Goal: Task Accomplishment & Management: Manage account settings

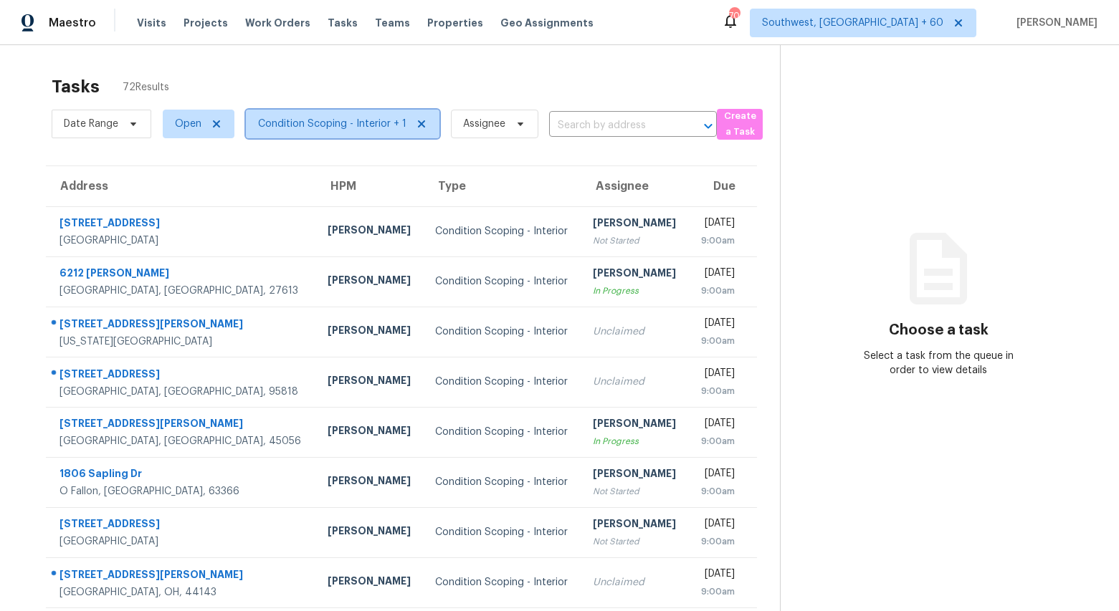
click at [302, 130] on span "Condition Scoping - Interior + 1" at bounding box center [332, 124] width 148 height 14
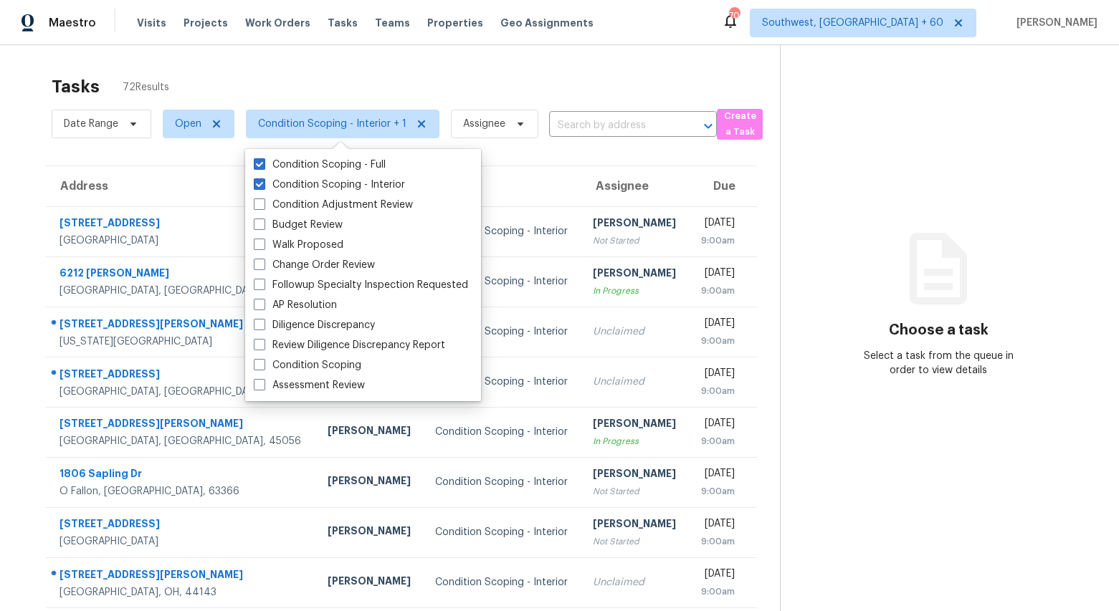
click at [192, 69] on div "Tasks 72 Results" at bounding box center [416, 86] width 728 height 37
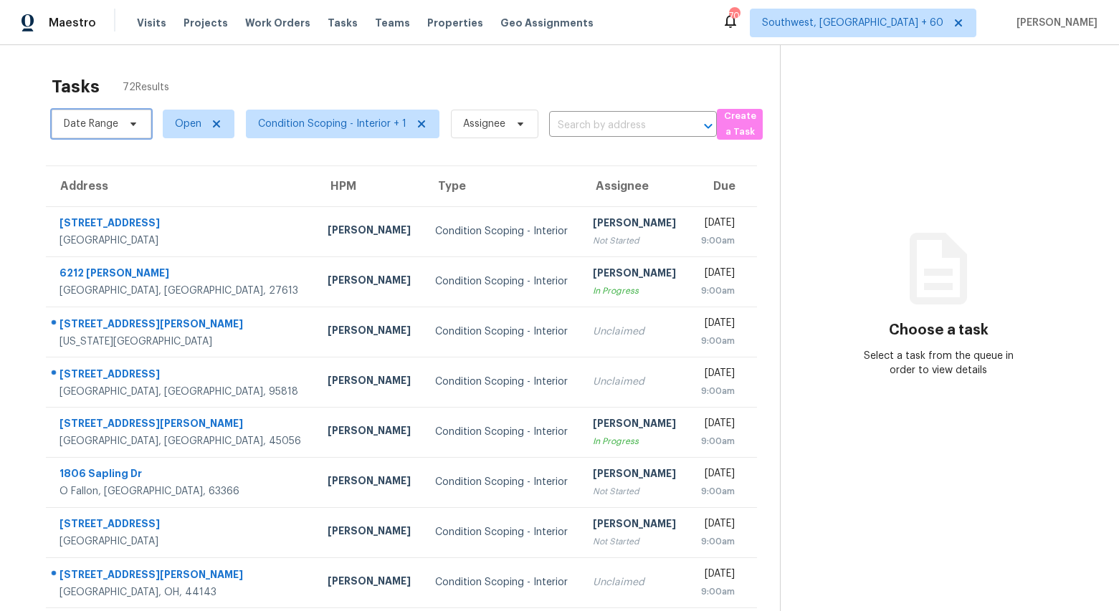
click at [107, 129] on span "Date Range" at bounding box center [91, 124] width 54 height 14
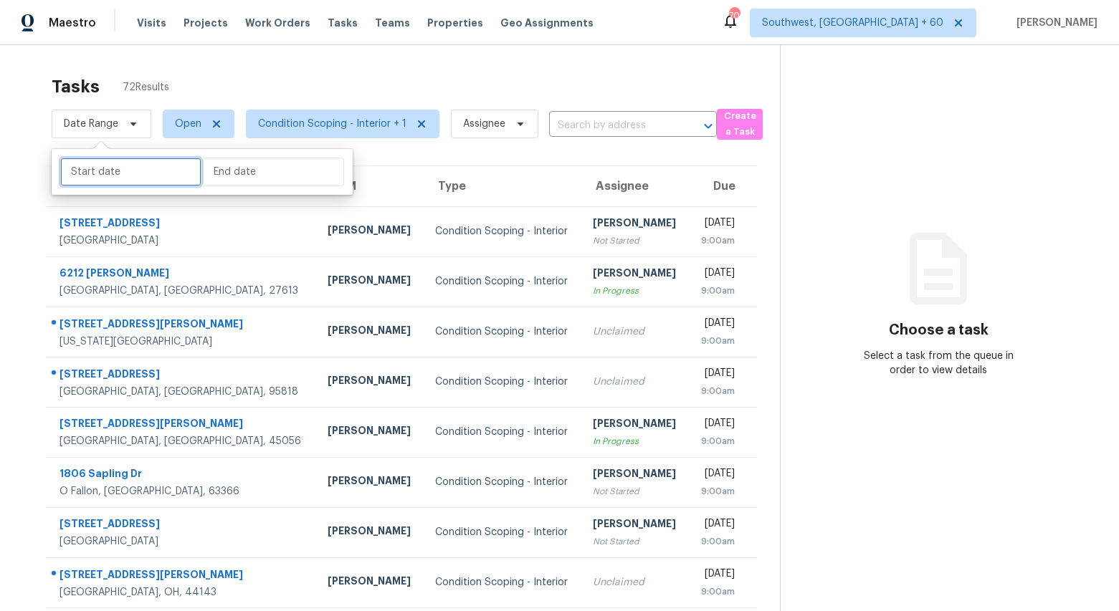
click at [108, 178] on input "text" at bounding box center [130, 172] width 141 height 29
select select "8"
select select "2025"
select select "9"
select select "2025"
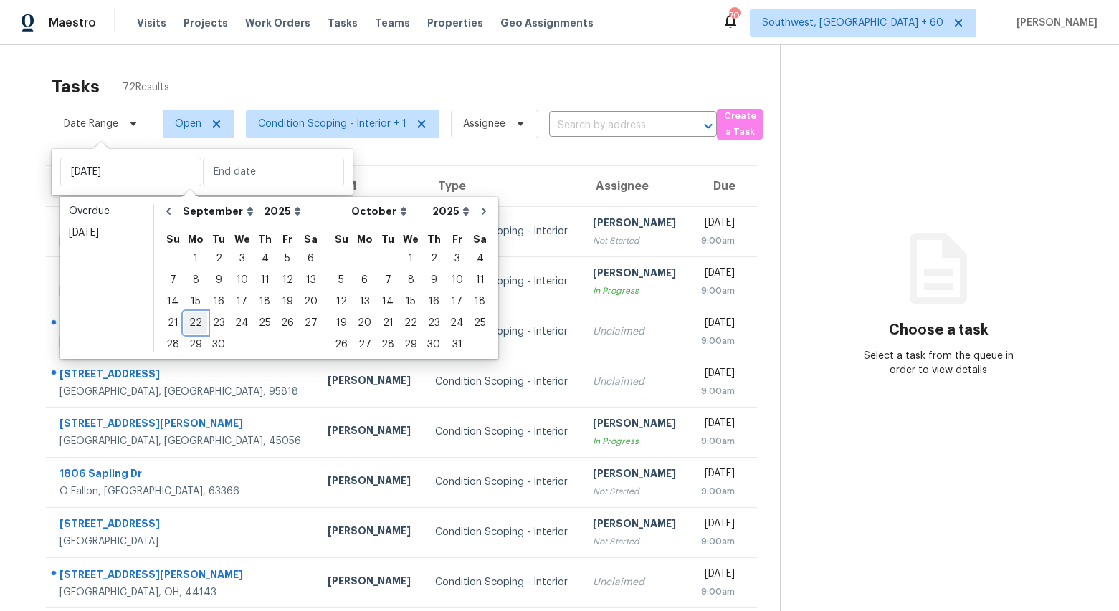
click at [189, 327] on div "22" at bounding box center [195, 323] width 23 height 20
type input "Mon, Sep 22"
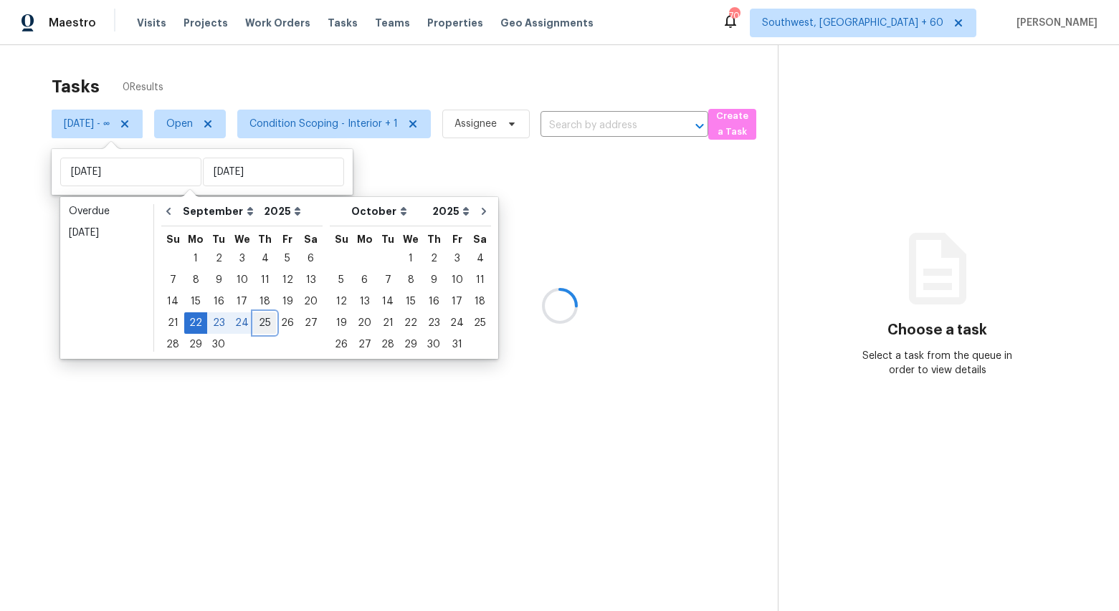
click at [263, 325] on div "25" at bounding box center [265, 323] width 22 height 20
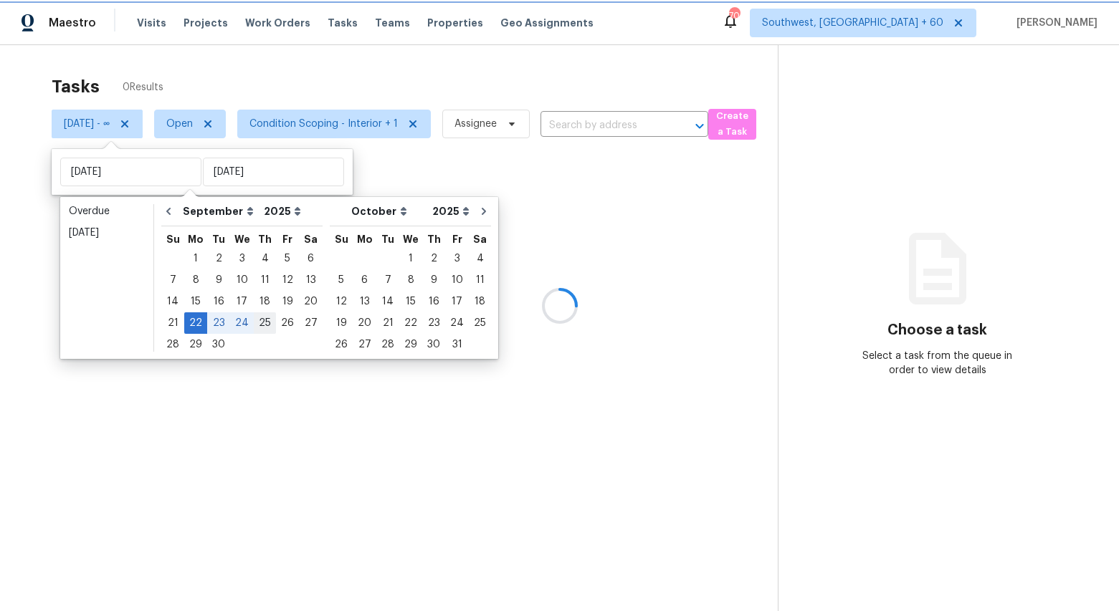
type input "Thu, Sep 25"
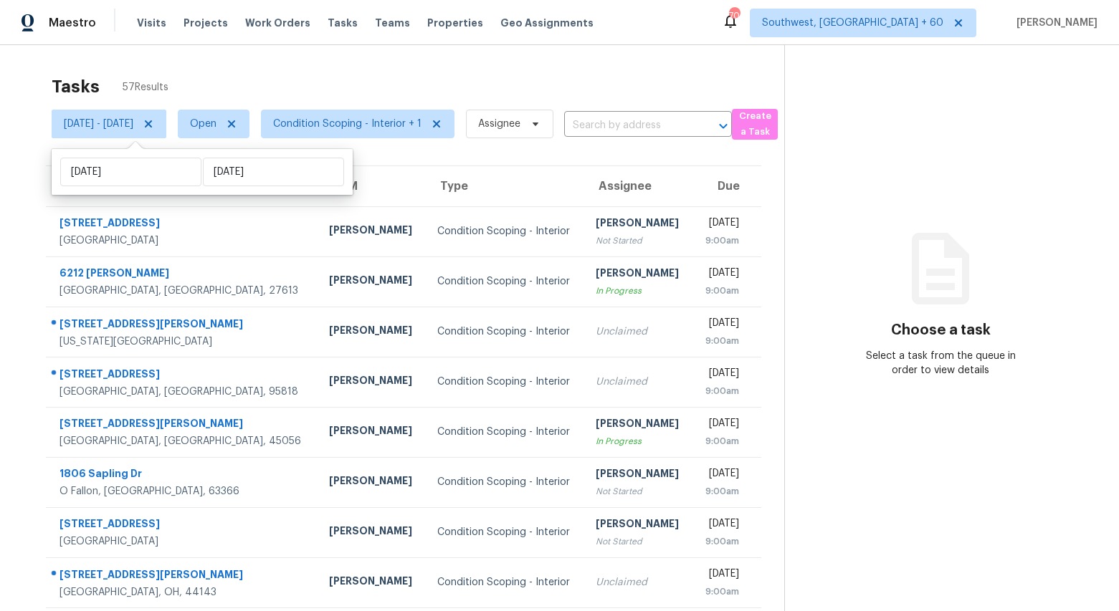
click at [310, 76] on div "Tasks 57 Results" at bounding box center [418, 86] width 732 height 37
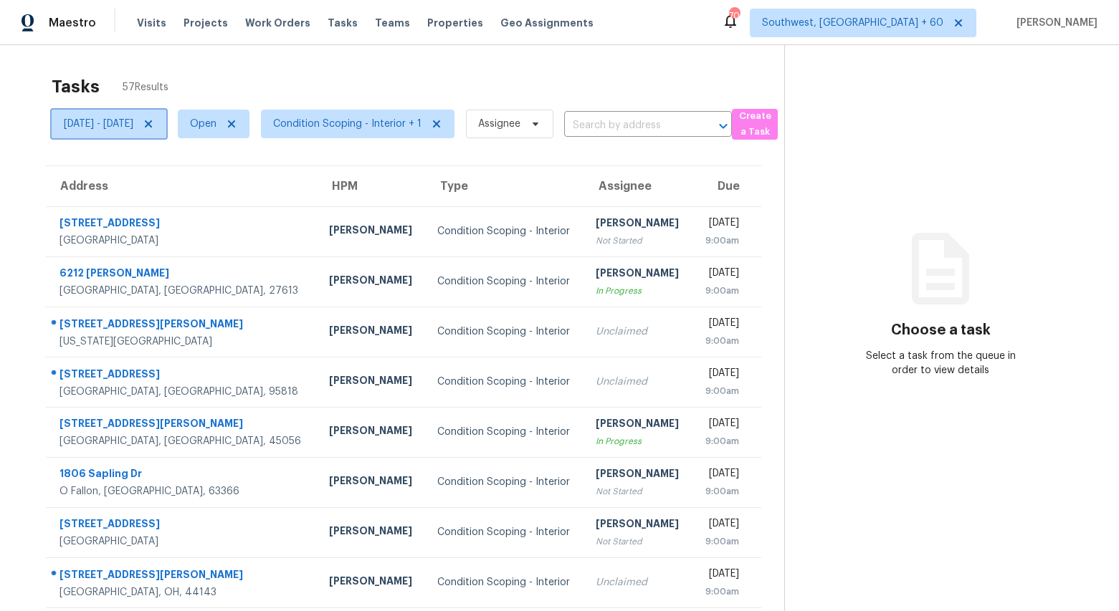
click at [133, 128] on span "Mon, Sep 22 - Thu, Sep 25" at bounding box center [99, 124] width 70 height 14
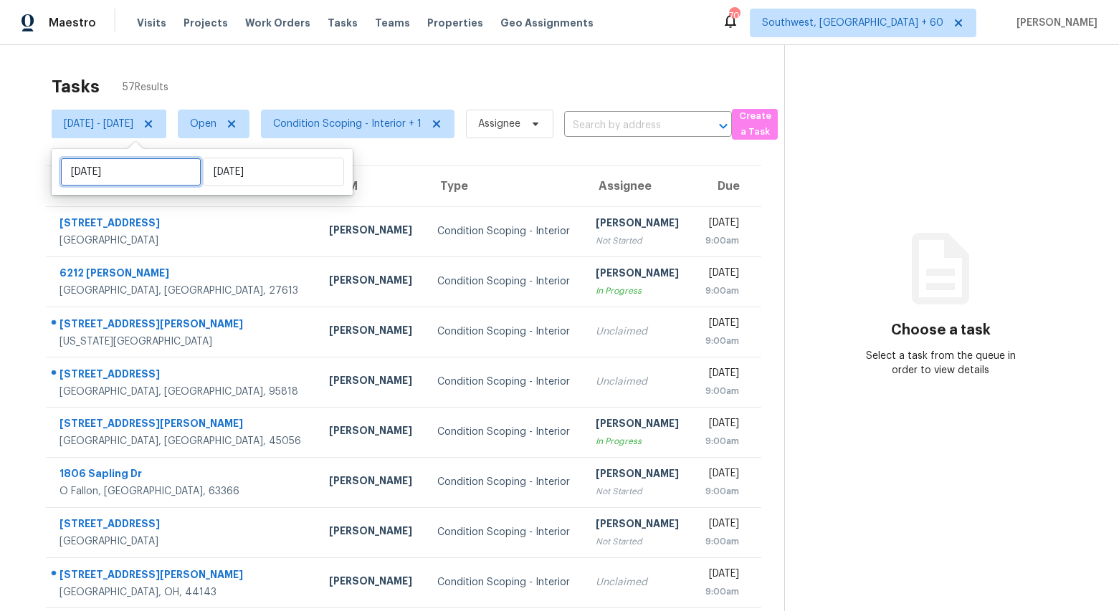
click at [167, 173] on input "Mon, Sep 22" at bounding box center [130, 172] width 141 height 29
select select "8"
select select "2025"
select select "9"
select select "2025"
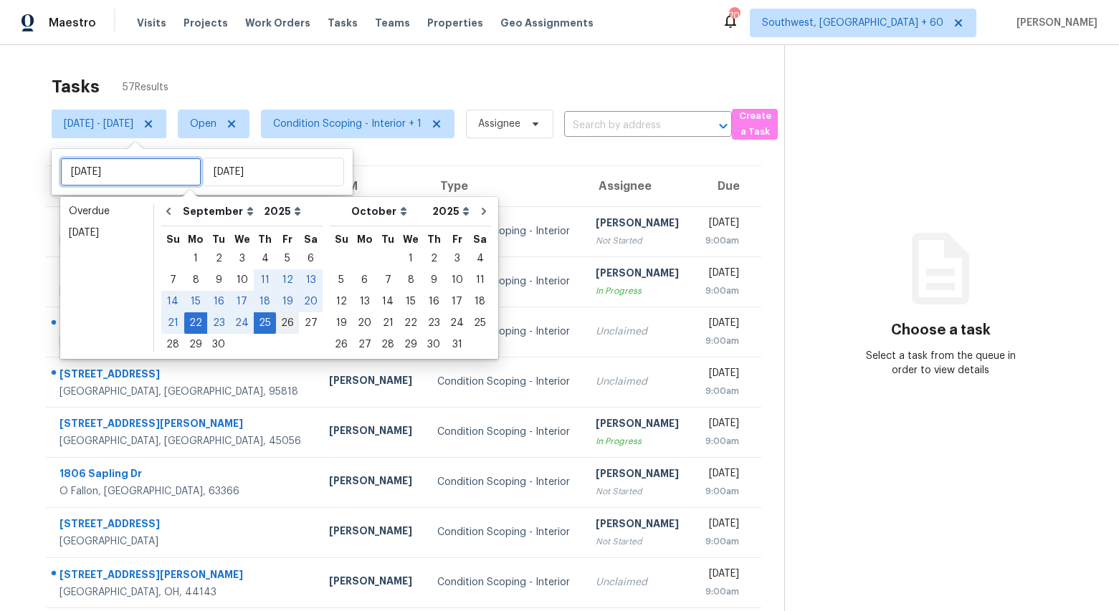
type input "Fri, Sep 26"
type input "Mon, Sep 22"
type input "Thu, Sep 25"
type input "Fri, Sep 26"
click at [286, 325] on div "26" at bounding box center [287, 323] width 23 height 20
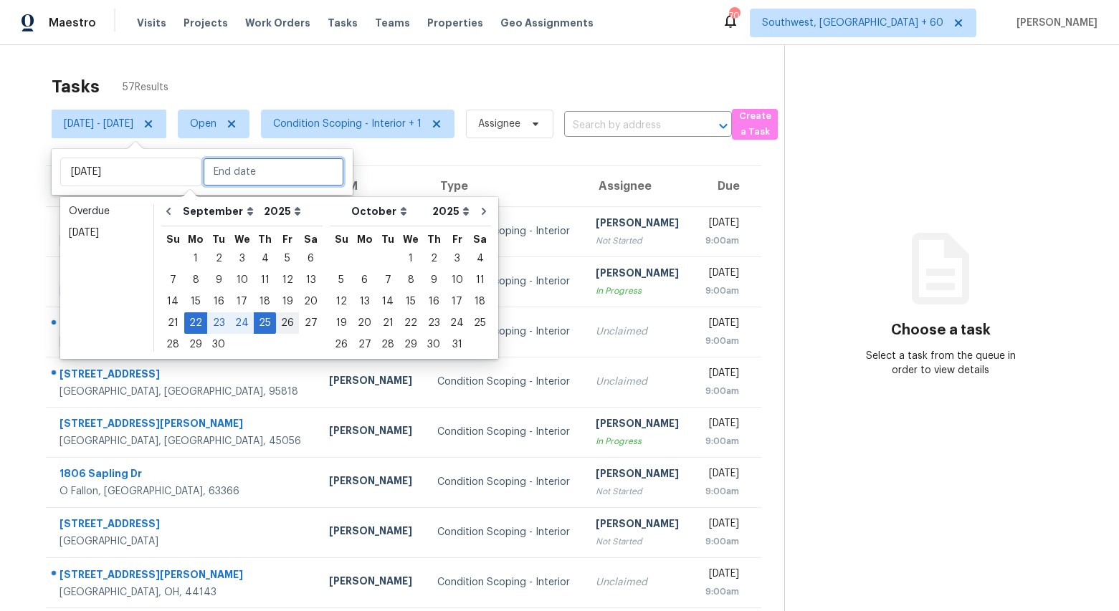
type input "Fri, Sep 26"
type input "Thu, Sep 25"
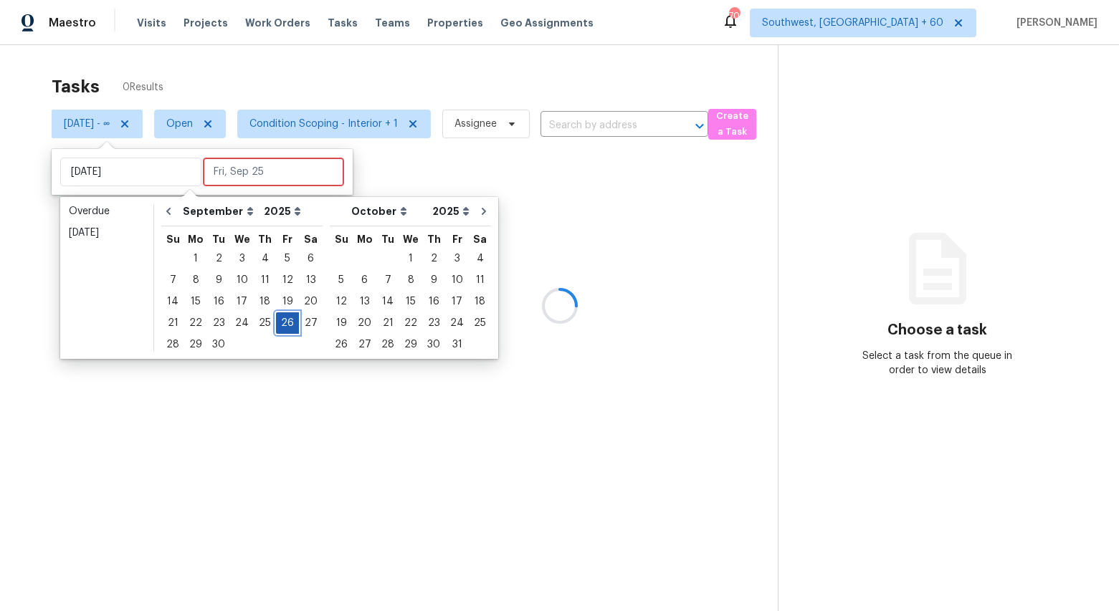
click at [286, 325] on div "26" at bounding box center [287, 323] width 23 height 20
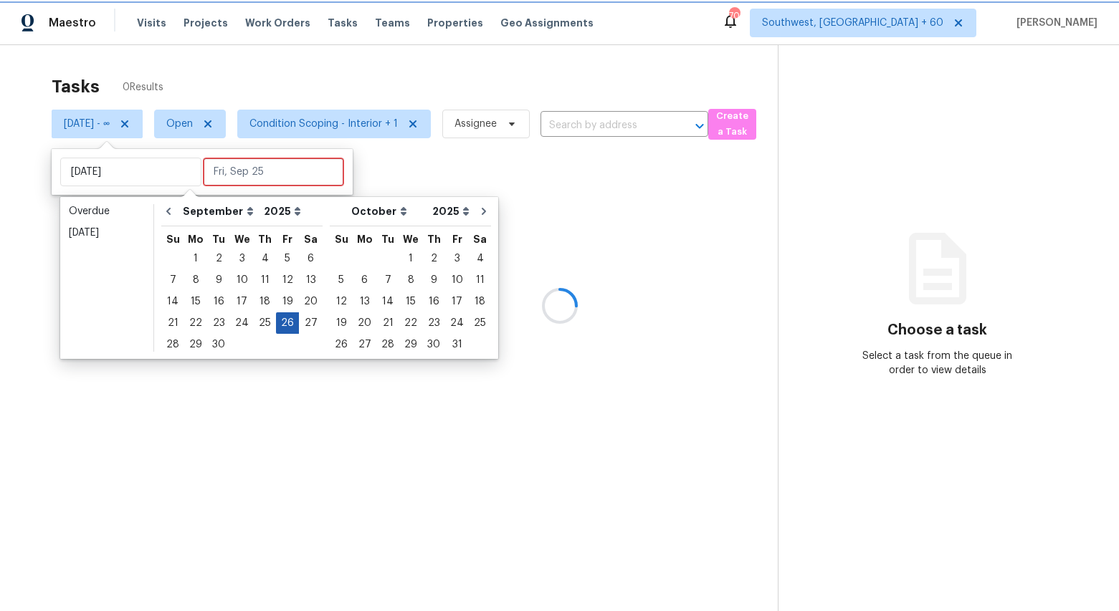
type input "Fri, Sep 26"
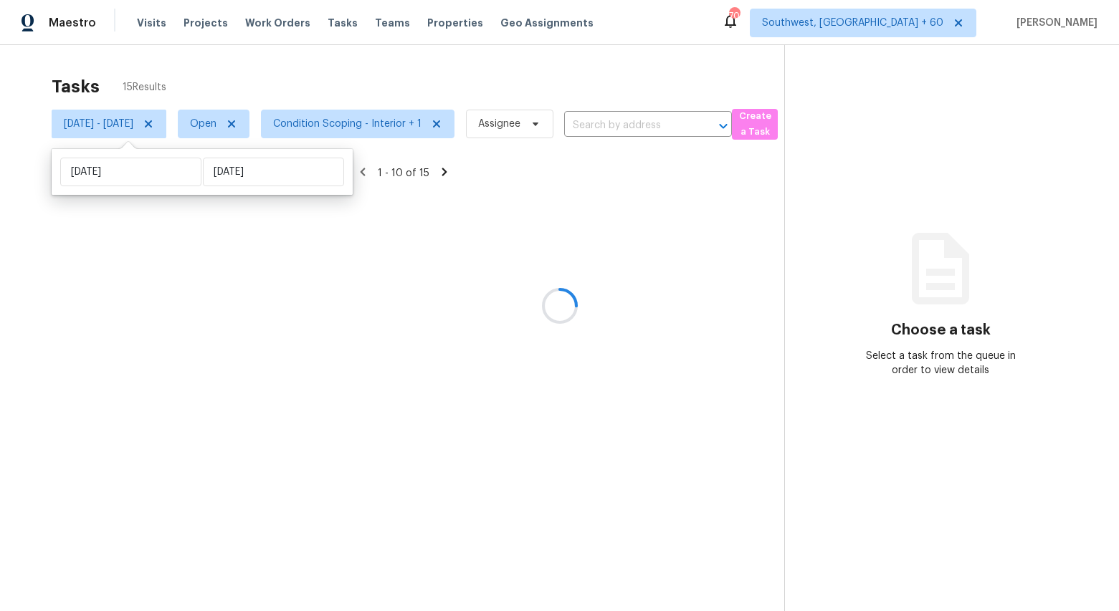
click at [258, 64] on div "Tasks 15 Results Fri, Sep 26 - Fri, Sep 26 Open Condition Scoping - Interior + …" at bounding box center [559, 350] width 1119 height 611
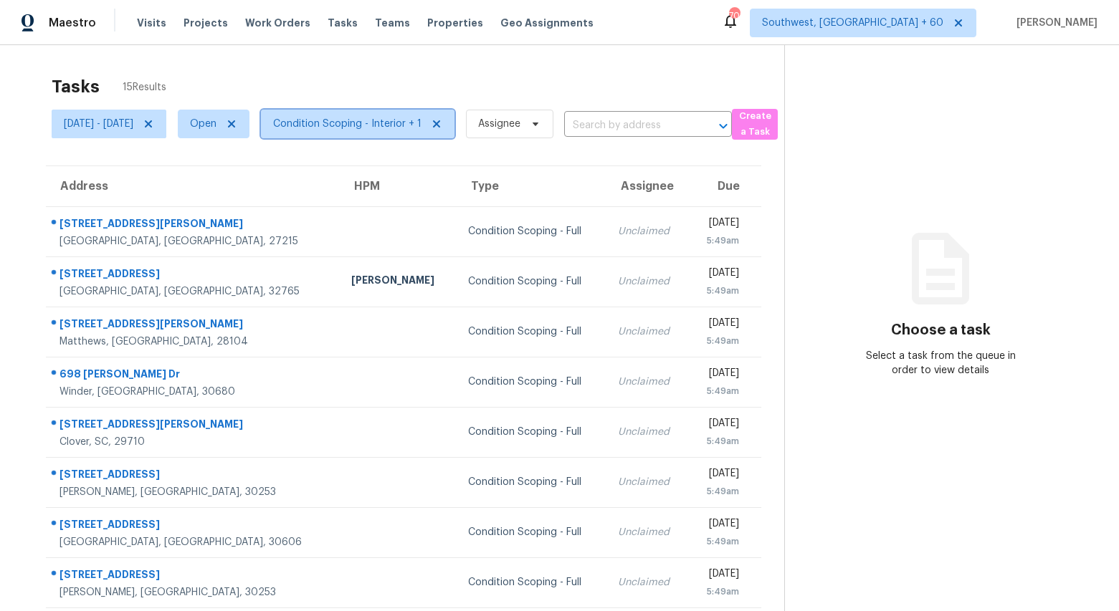
click at [421, 123] on span "Condition Scoping - Interior + 1" at bounding box center [347, 124] width 148 height 14
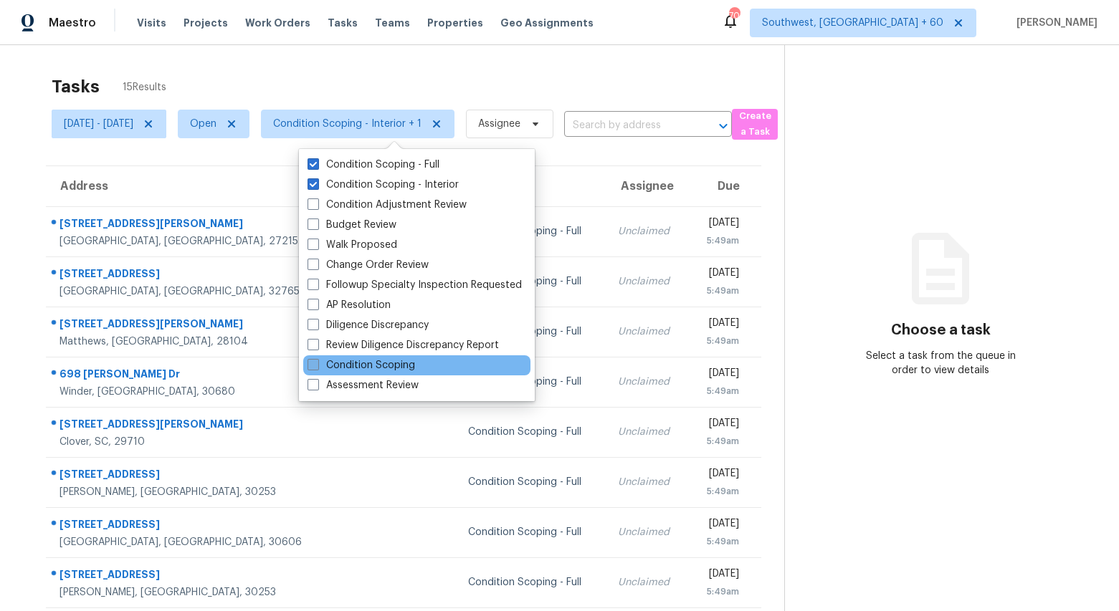
click at [392, 365] on label "Condition Scoping" at bounding box center [360, 365] width 107 height 14
click at [317, 365] on input "Condition Scoping" at bounding box center [311, 362] width 9 height 9
checkbox input "true"
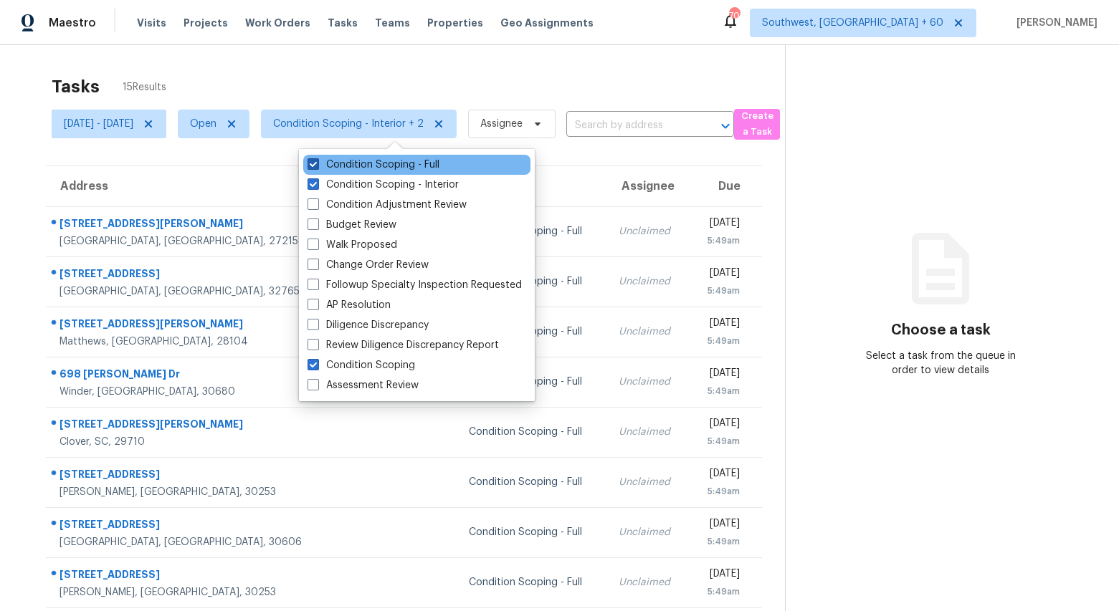
click at [373, 166] on label "Condition Scoping - Full" at bounding box center [373, 165] width 132 height 14
click at [317, 166] on input "Condition Scoping - Full" at bounding box center [311, 162] width 9 height 9
checkbox input "false"
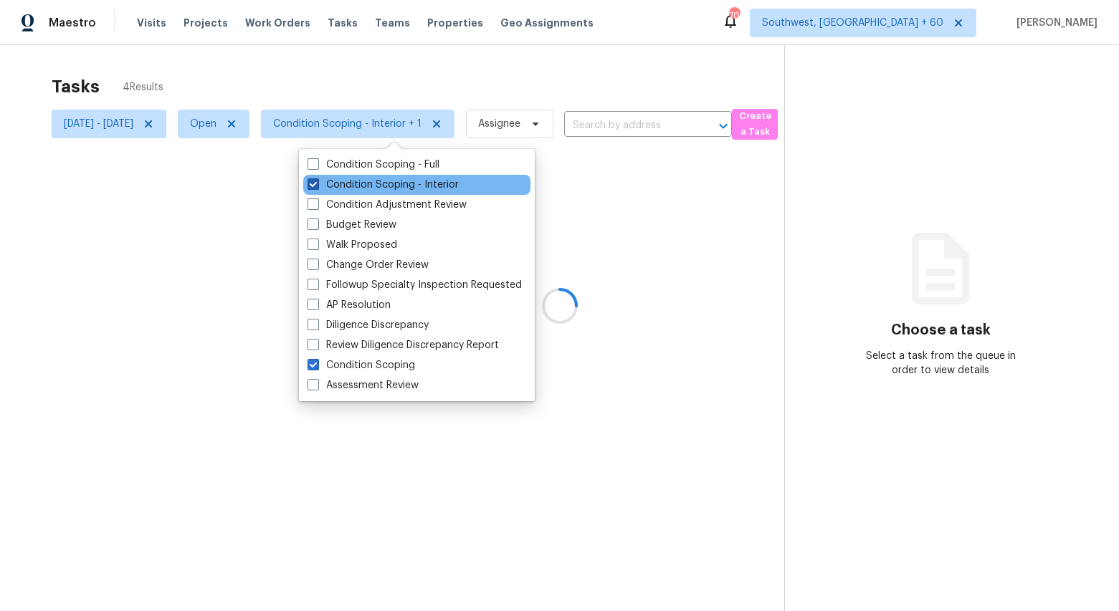
click at [370, 184] on label "Condition Scoping - Interior" at bounding box center [382, 185] width 151 height 14
click at [317, 184] on input "Condition Scoping - Interior" at bounding box center [311, 182] width 9 height 9
checkbox input "false"
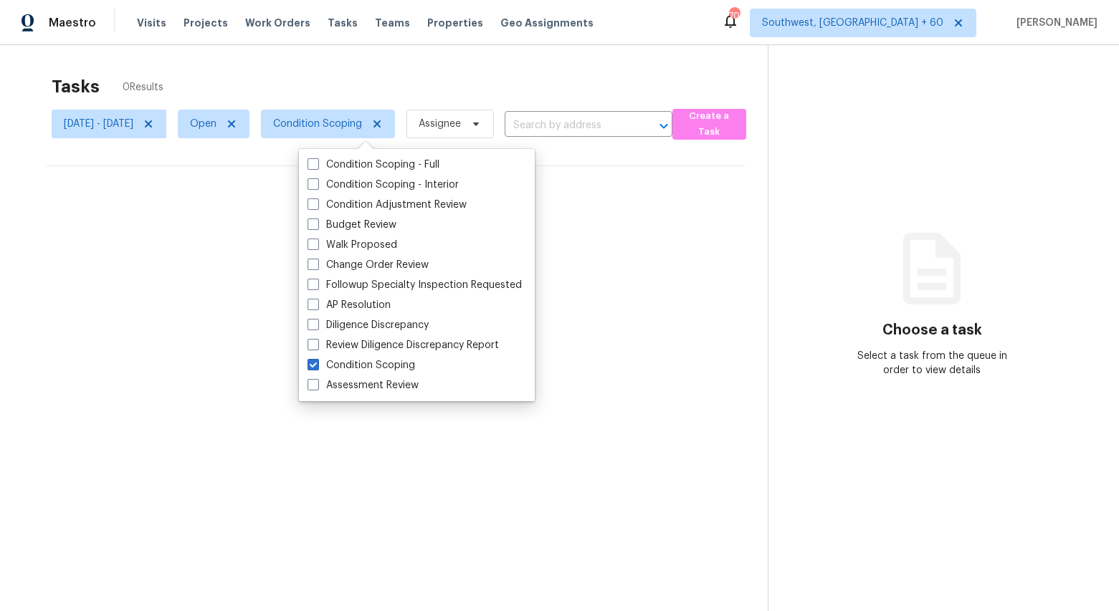
click at [279, 76] on div "Tasks 0 Results" at bounding box center [410, 86] width 716 height 37
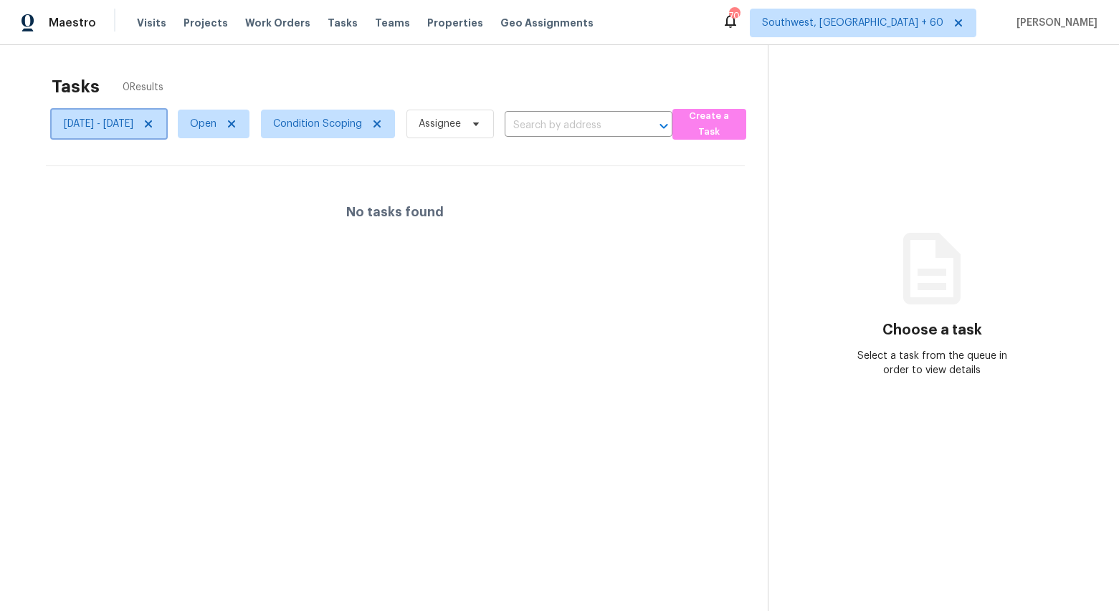
click at [152, 125] on icon at bounding box center [148, 123] width 7 height 7
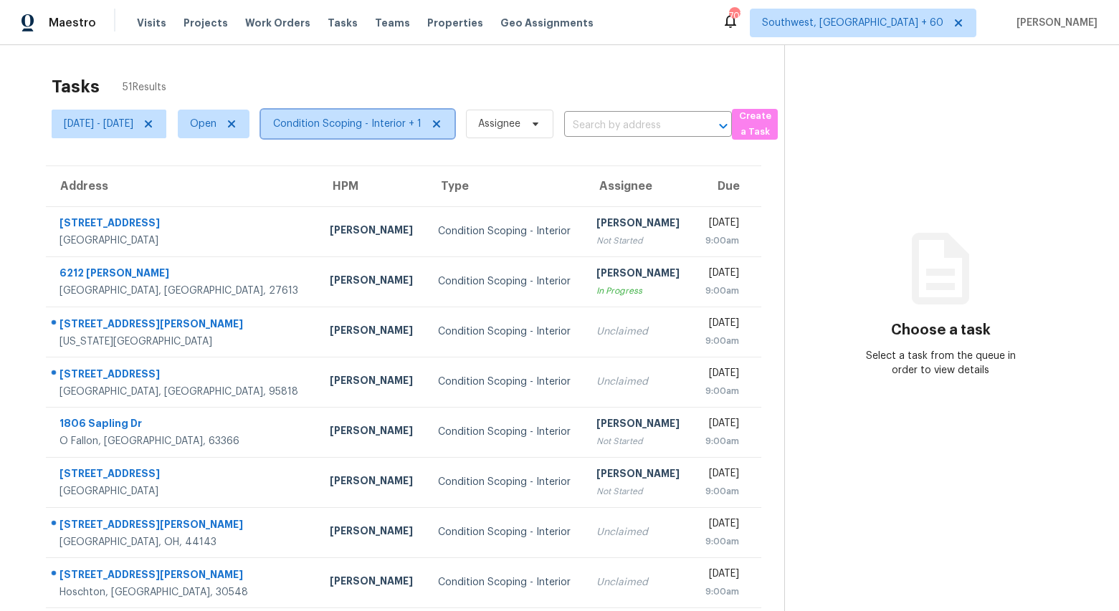
click at [347, 127] on span "Condition Scoping - Interior + 1" at bounding box center [347, 124] width 148 height 14
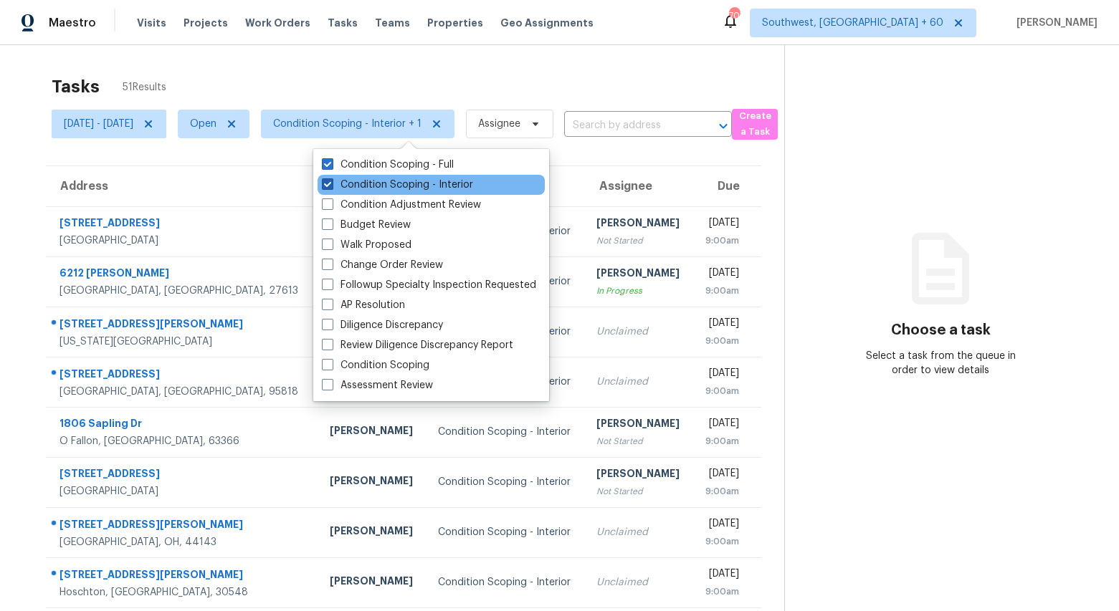
click at [348, 187] on label "Condition Scoping - Interior" at bounding box center [397, 185] width 151 height 14
click at [331, 187] on input "Condition Scoping - Interior" at bounding box center [326, 182] width 9 height 9
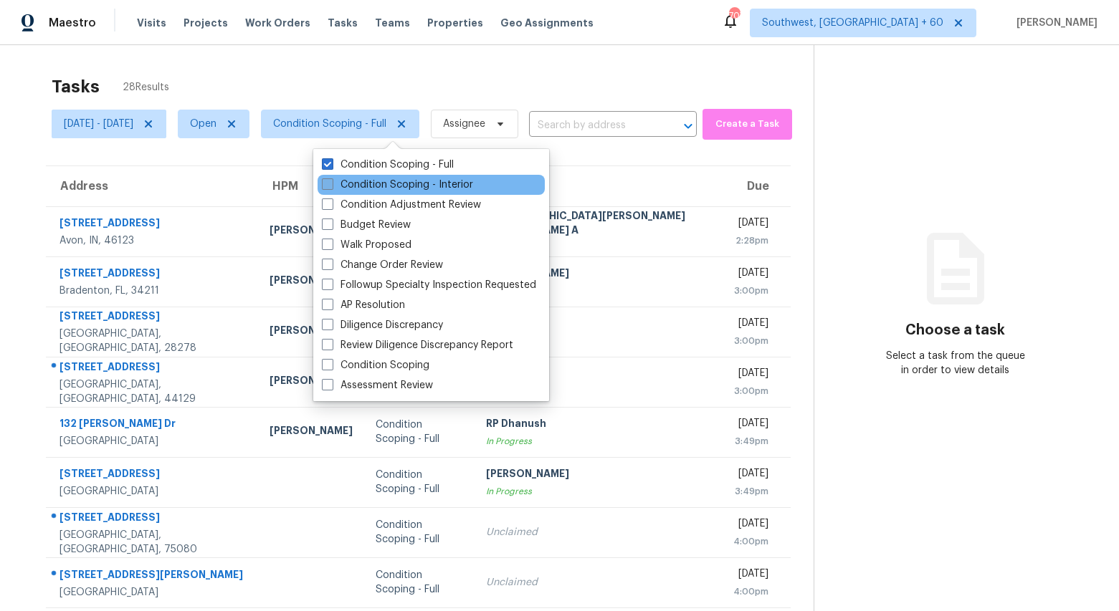
click at [393, 186] on label "Condition Scoping - Interior" at bounding box center [397, 185] width 151 height 14
click at [331, 186] on input "Condition Scoping - Interior" at bounding box center [326, 182] width 9 height 9
checkbox input "true"
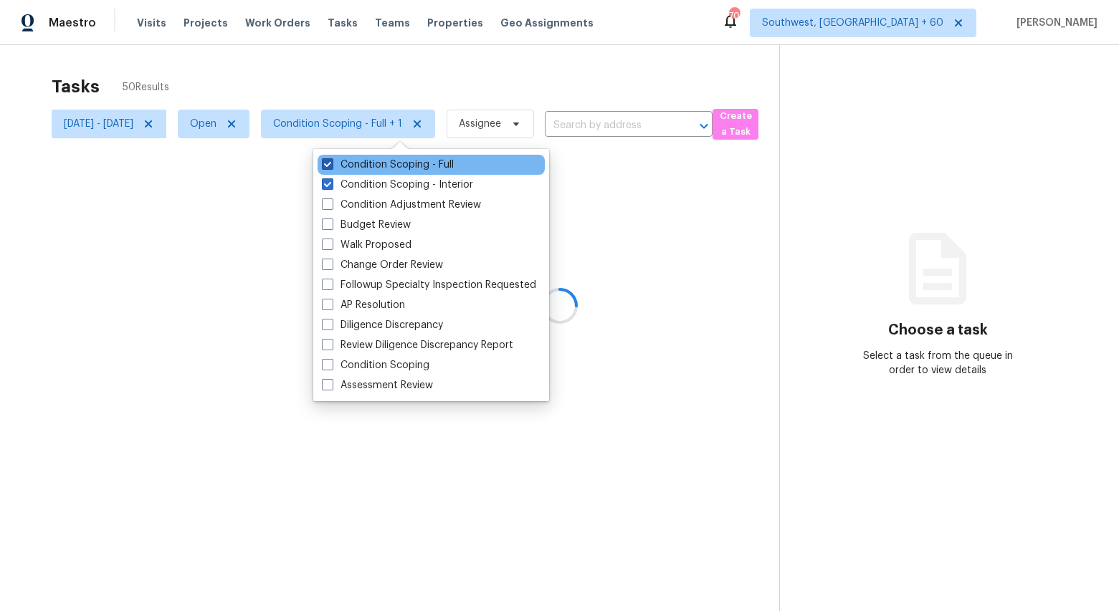
click at [375, 167] on label "Condition Scoping - Full" at bounding box center [388, 165] width 132 height 14
click at [331, 167] on input "Condition Scoping - Full" at bounding box center [326, 162] width 9 height 9
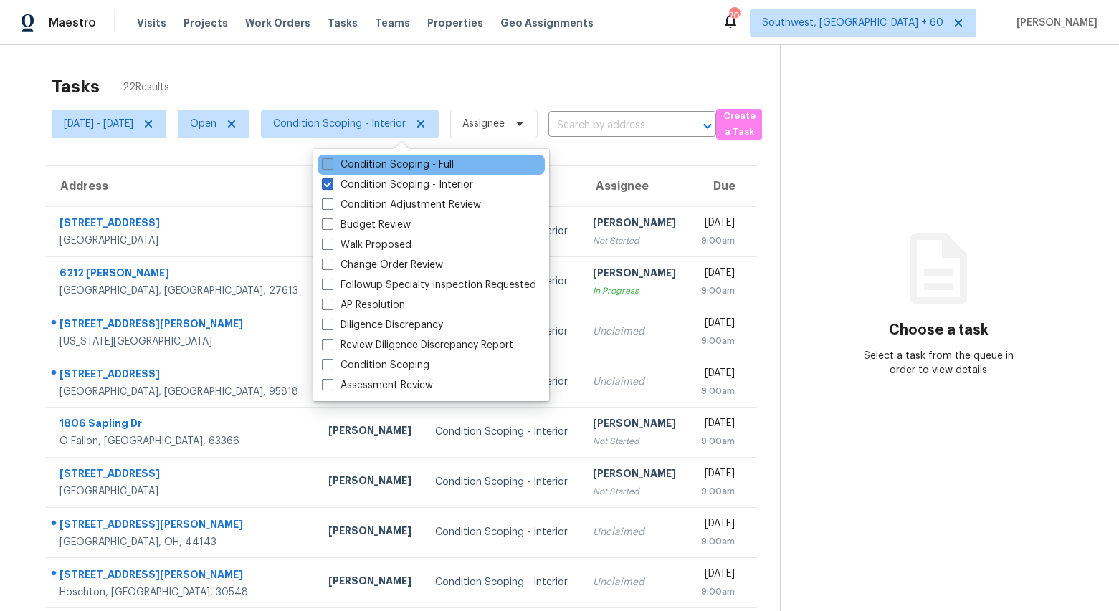
click at [374, 163] on label "Condition Scoping - Full" at bounding box center [388, 165] width 132 height 14
click at [331, 163] on input "Condition Scoping - Full" at bounding box center [326, 162] width 9 height 9
checkbox input "true"
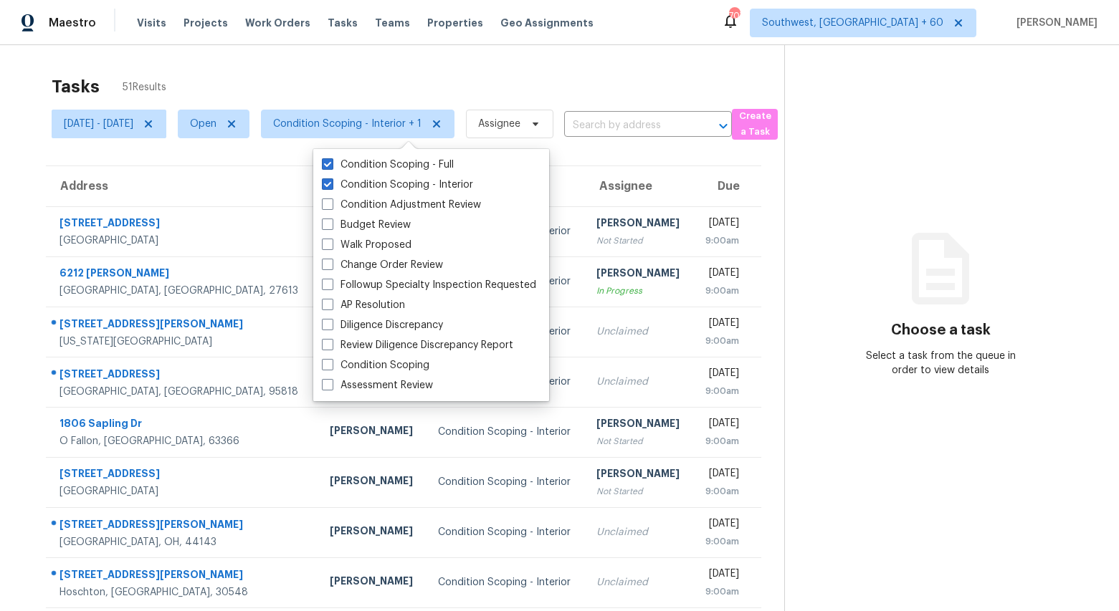
click at [223, 67] on div "Tasks 51 Results Mon, Sep 22 - Thu, Sep 25 Open Condition Scoping - Interior + …" at bounding box center [559, 396] width 1119 height 702
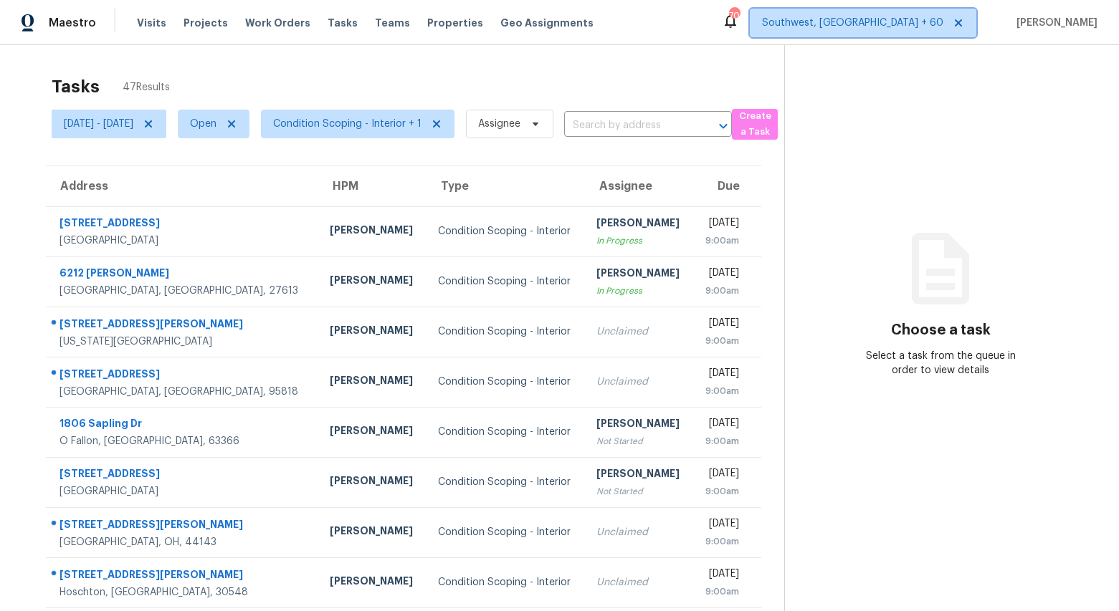
click at [906, 29] on span "Southwest, [GEOGRAPHIC_DATA] + 60" at bounding box center [852, 23] width 181 height 14
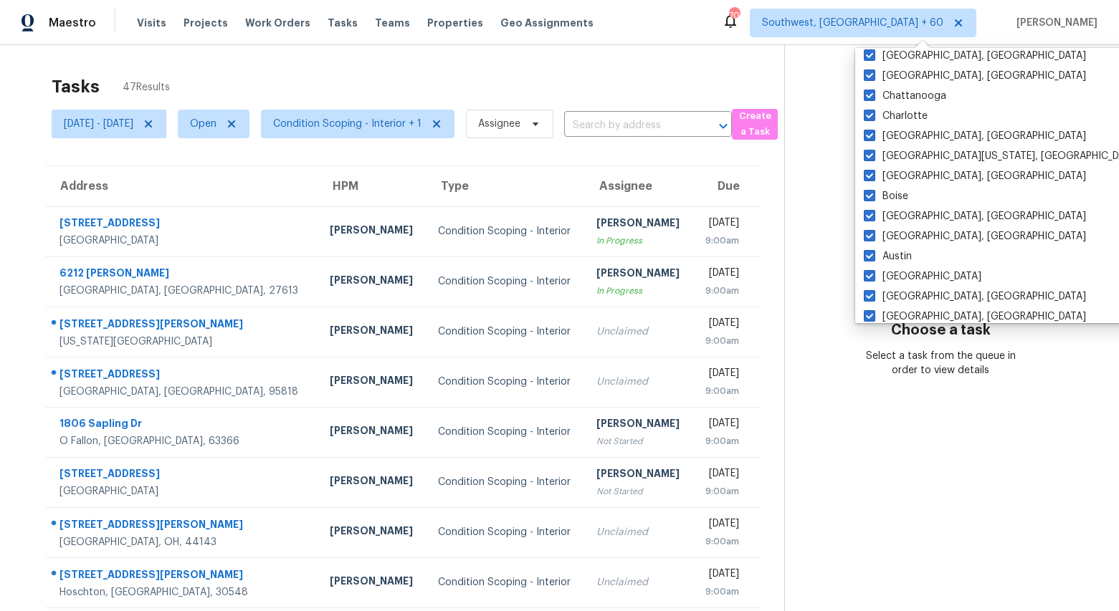
scroll to position [980, 0]
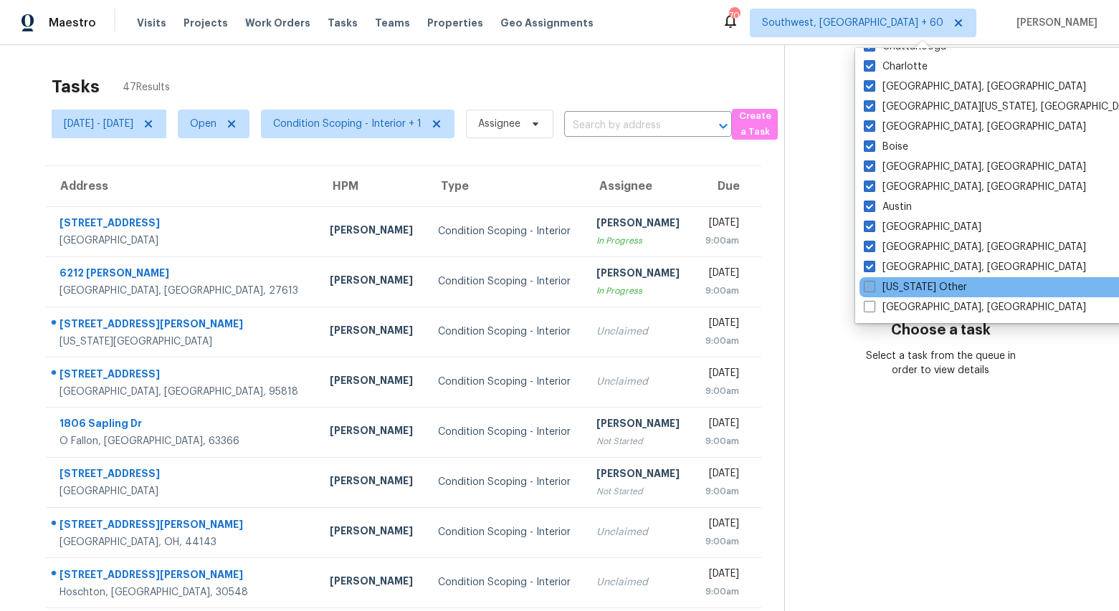
click at [898, 292] on label "Alaska Other" at bounding box center [914, 287] width 103 height 14
click at [873, 289] on input "Alaska Other" at bounding box center [867, 284] width 9 height 9
checkbox input "true"
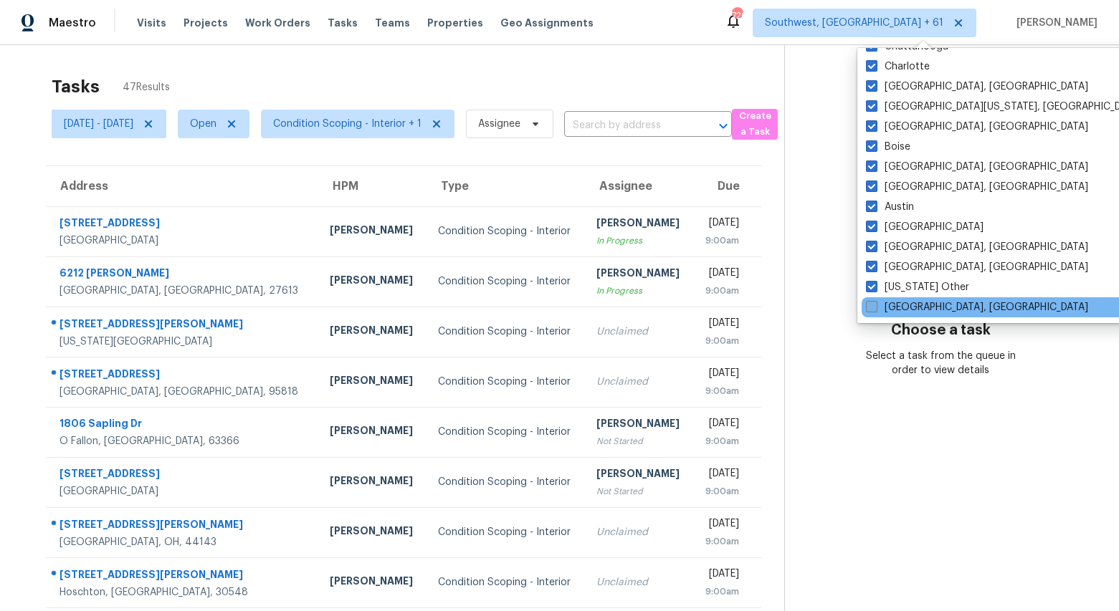
click at [891, 304] on label "Savannah, GA" at bounding box center [977, 307] width 222 height 14
click at [875, 304] on input "Savannah, GA" at bounding box center [870, 304] width 9 height 9
checkbox input "true"
click at [606, 85] on div "Tasks 47 Results" at bounding box center [418, 86] width 732 height 37
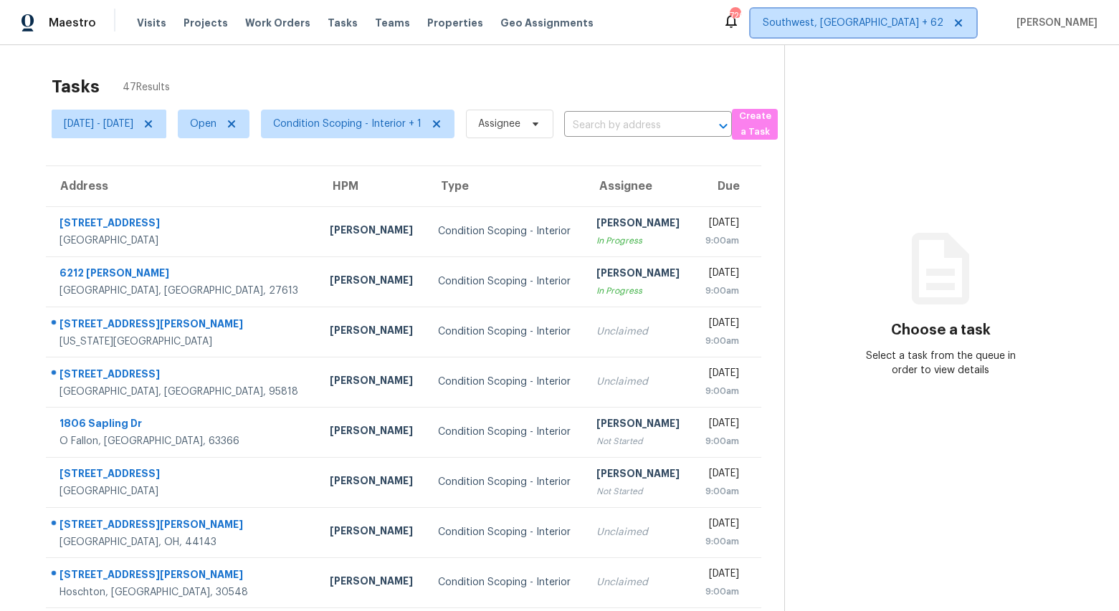
click at [922, 30] on span "Southwest, FL + 62" at bounding box center [863, 23] width 226 height 29
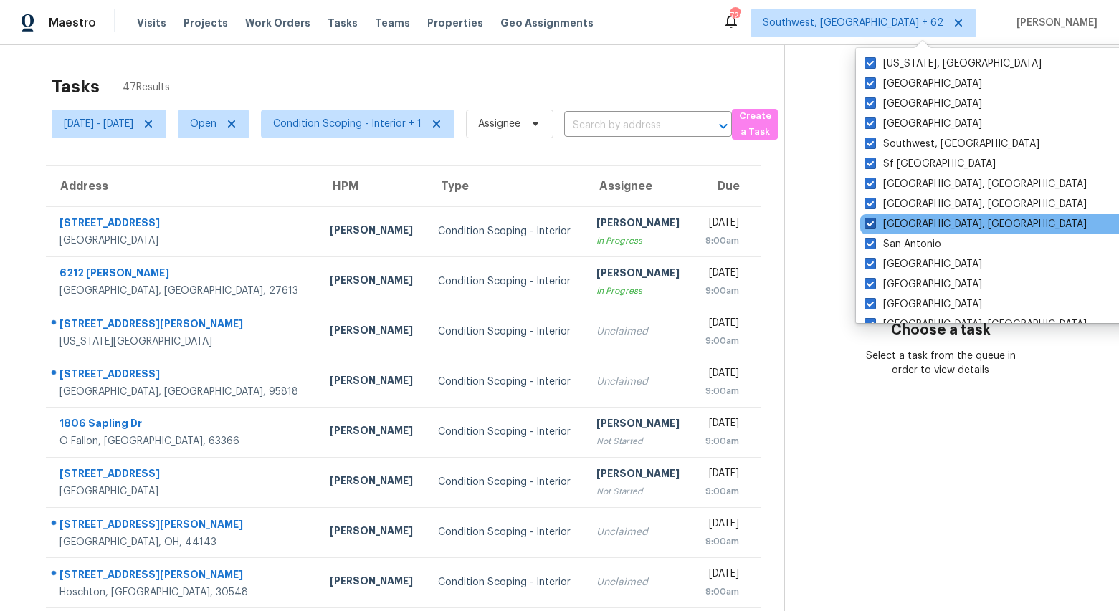
scroll to position [980, 0]
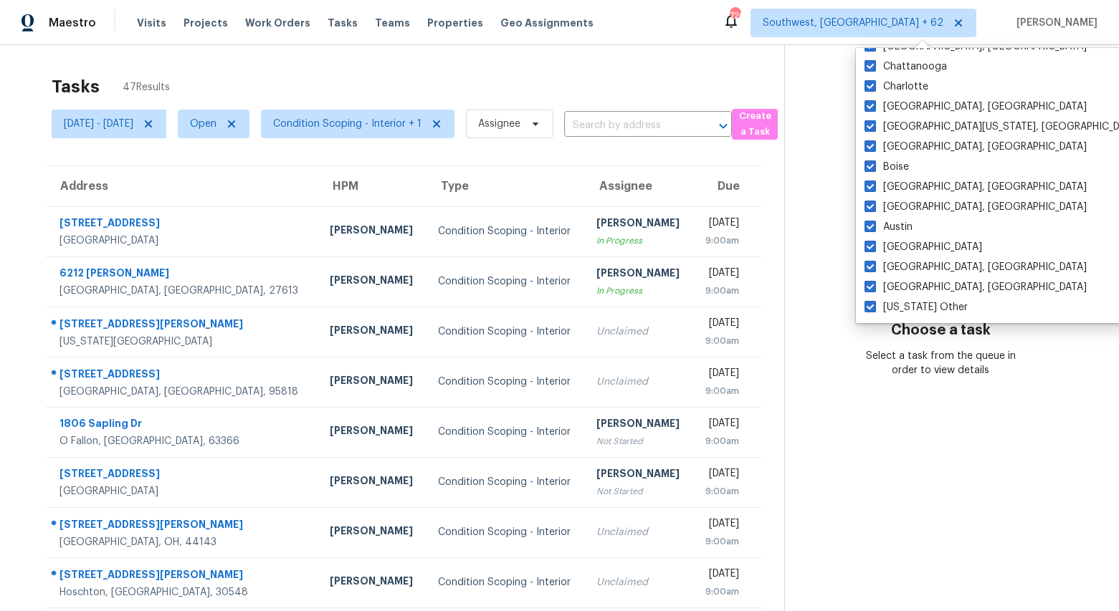
click at [537, 70] on div "Tasks 47 Results" at bounding box center [418, 86] width 732 height 37
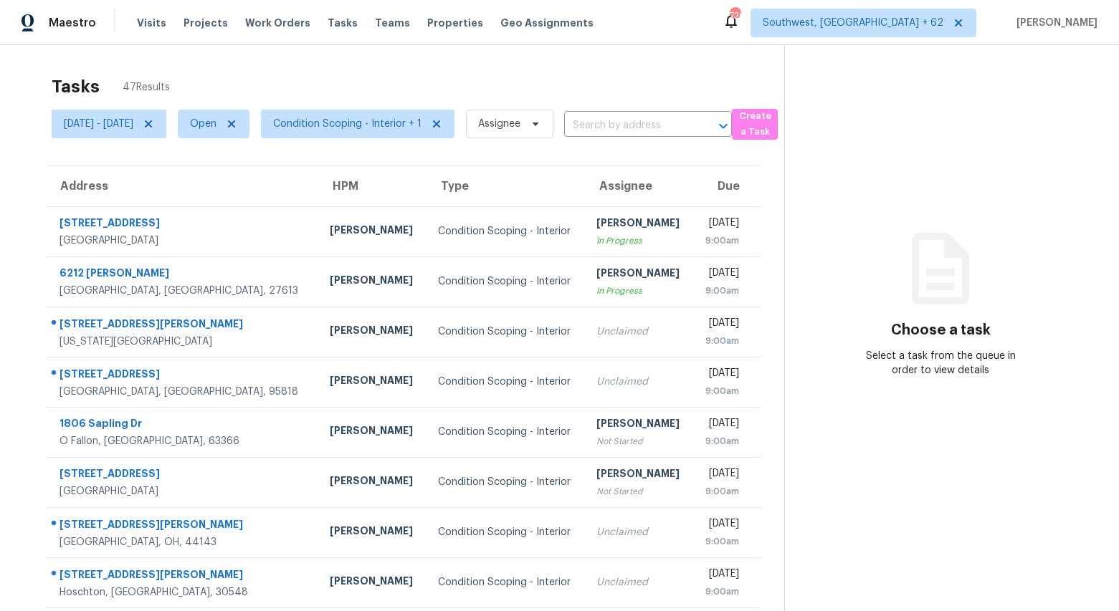
click at [418, 139] on span "Condition Scoping - Interior + 1" at bounding box center [351, 123] width 205 height 37
click at [406, 124] on span "Condition Scoping - Interior + 1" at bounding box center [347, 124] width 148 height 14
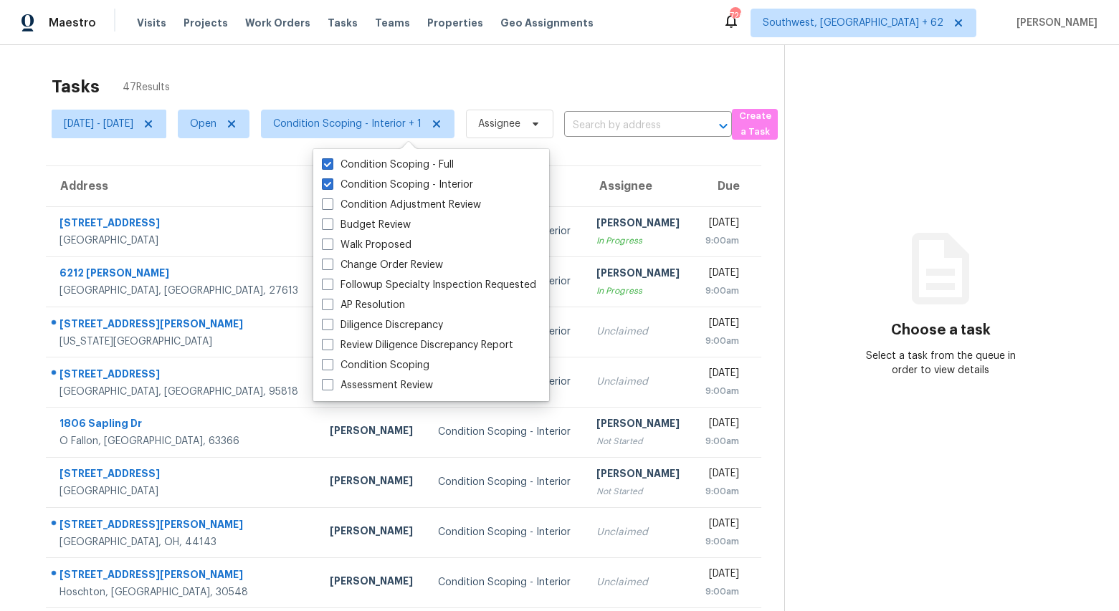
click at [529, 62] on div "Tasks 47 Results Mon, Sep 22 - Thu, Sep 25 Open Condition Scoping - Interior + …" at bounding box center [559, 396] width 1119 height 702
